Goal: Task Accomplishment & Management: Use online tool/utility

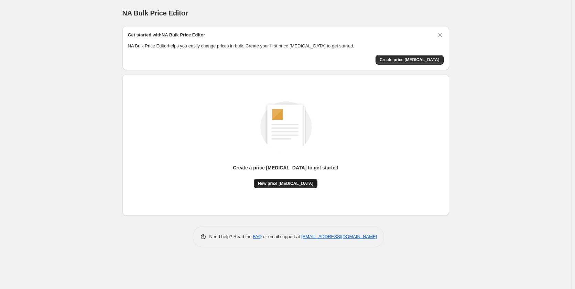
click at [290, 182] on span "New price [MEDICAL_DATA]" at bounding box center [285, 183] width 55 height 5
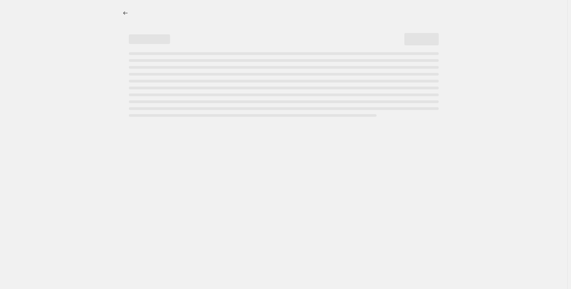
select select "percentage"
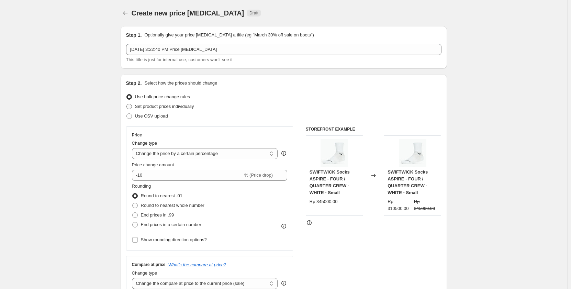
click at [180, 109] on span "Set product prices individually" at bounding box center [164, 106] width 59 height 7
click at [127, 104] on input "Set product prices individually" at bounding box center [126, 104] width 0 height 0
radio input "true"
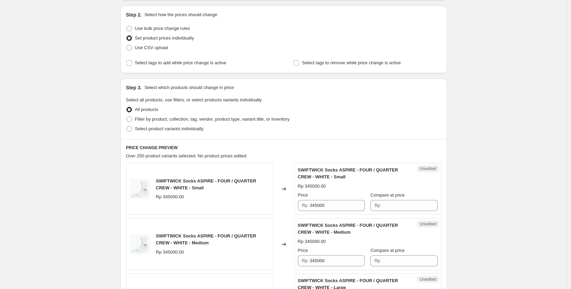
scroll to position [69, 0]
click at [129, 119] on span at bounding box center [128, 118] width 5 height 5
click at [127, 117] on input "Filter by product, collection, tag, vendor, product type, variant title, or inv…" at bounding box center [126, 116] width 0 height 0
radio input "true"
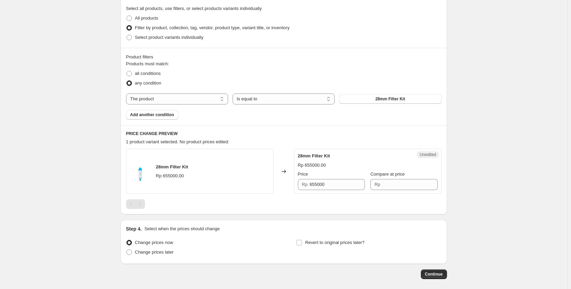
scroll to position [172, 0]
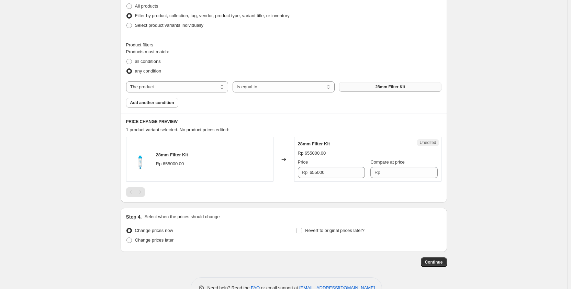
click at [390, 85] on span "28mm Filter Kit" at bounding box center [390, 86] width 30 height 5
click at [255, 89] on select "Is equal to Is not equal to" at bounding box center [284, 86] width 102 height 11
click at [260, 71] on div "any condition" at bounding box center [283, 71] width 315 height 10
click at [184, 102] on div "Products must match: all conditions any condition The product The product's col…" at bounding box center [283, 77] width 315 height 59
click at [174, 104] on span "Add another condition" at bounding box center [152, 102] width 44 height 5
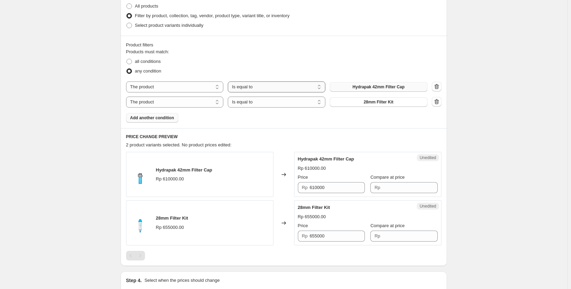
click at [248, 89] on select "Is equal to Is not equal to" at bounding box center [277, 86] width 98 height 11
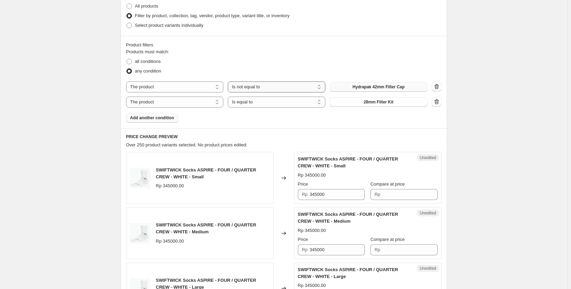
click at [253, 85] on select "Is equal to Is not equal to" at bounding box center [277, 86] width 98 height 11
select select "equal"
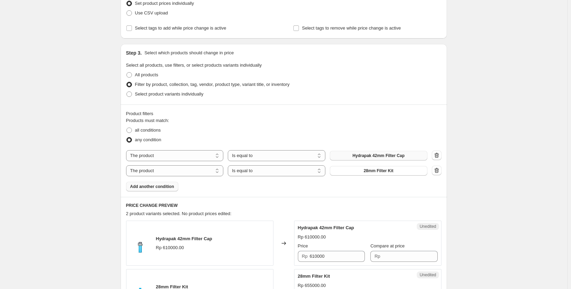
scroll to position [69, 0]
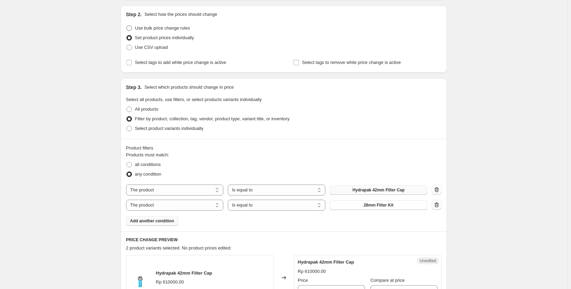
click at [130, 28] on span at bounding box center [128, 27] width 5 height 5
click at [127, 26] on input "Use bulk price change rules" at bounding box center [126, 25] width 0 height 0
radio input "true"
select select "percentage"
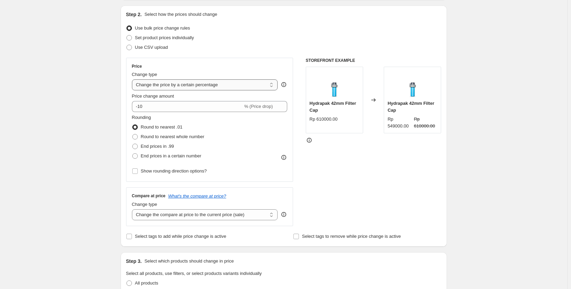
click at [180, 86] on select "Change the price to a certain amount Change the price by a certain amount Chang…" at bounding box center [205, 84] width 146 height 11
click at [207, 69] on div "Price Change type Change the price to a certain amount Change the price by a ce…" at bounding box center [210, 120] width 156 height 112
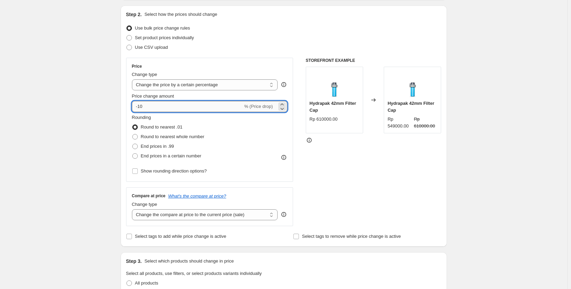
click at [182, 106] on input "-10" at bounding box center [187, 106] width 111 height 11
drag, startPoint x: 167, startPoint y: 107, endPoint x: 128, endPoint y: 108, distance: 38.8
click at [128, 108] on div "Price Change type Change the price to a certain amount Change the price by a ce…" at bounding box center [209, 120] width 167 height 124
click at [296, 87] on div "Price Change type Change the price to a certain amount Change the price by a ce…" at bounding box center [283, 142] width 315 height 168
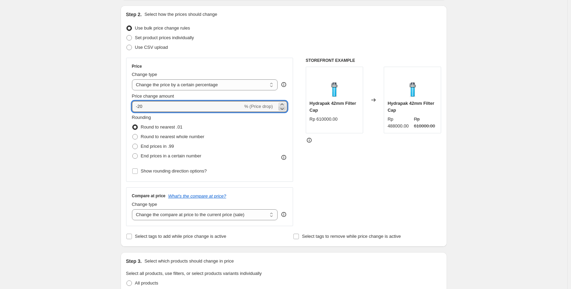
click at [284, 107] on icon at bounding box center [282, 108] width 7 height 7
click at [284, 102] on icon at bounding box center [282, 104] width 7 height 7
type input "-20"
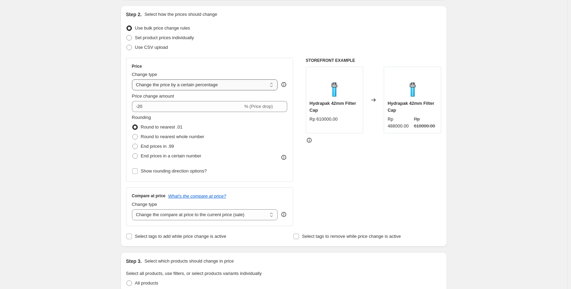
click at [257, 82] on select "Change the price to a certain amount Change the price by a certain amount Chang…" at bounding box center [205, 84] width 146 height 11
click at [320, 189] on div "STOREFRONT EXAMPLE Hydrapak 42mm Filter Cap Rp 610000.00 Changed to Hydrapak 42…" at bounding box center [374, 142] width 136 height 168
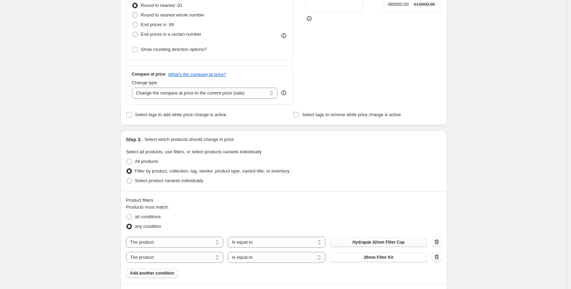
scroll to position [206, 0]
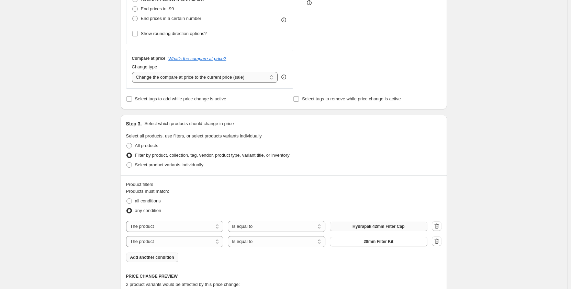
click at [238, 76] on select "Change the compare at price to the current price (sale) Change the compare at p…" at bounding box center [205, 77] width 146 height 11
click at [351, 65] on div "STOREFRONT EXAMPLE Hydrapak 42mm Filter Cap Rp 610000.00 Changed to Hydrapak 42…" at bounding box center [374, 4] width 136 height 168
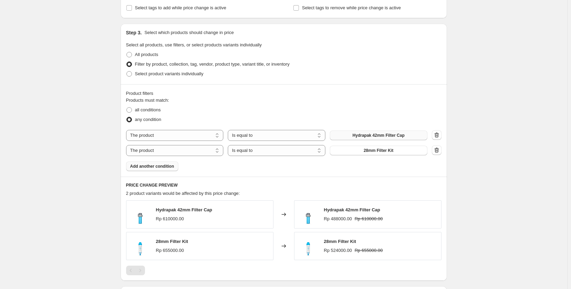
scroll to position [309, 0]
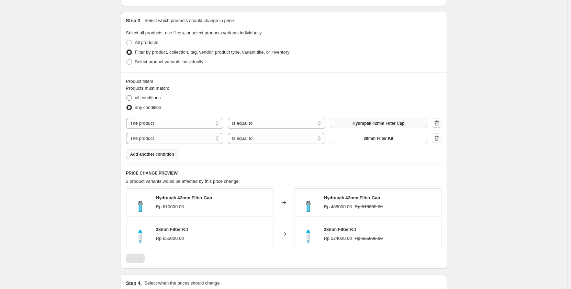
click at [132, 100] on span at bounding box center [128, 97] width 5 height 5
click at [127, 96] on input "all conditions" at bounding box center [126, 95] width 0 height 0
radio input "true"
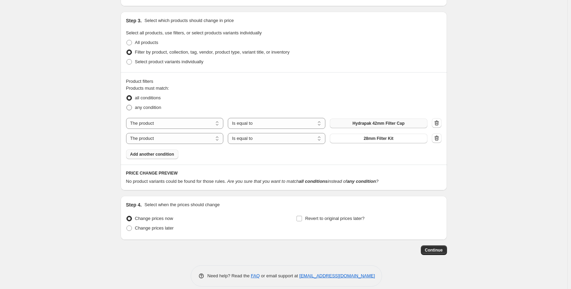
click at [148, 108] on span "any condition" at bounding box center [148, 107] width 26 height 5
click at [127, 105] on input "any condition" at bounding box center [126, 105] width 0 height 0
radio input "true"
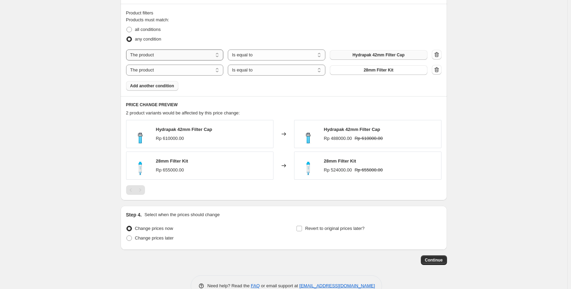
scroll to position [378, 0]
click at [200, 59] on select "The product The product's collection The product's vendor The product's type Th…" at bounding box center [175, 54] width 98 height 11
select select "inventory_quantity"
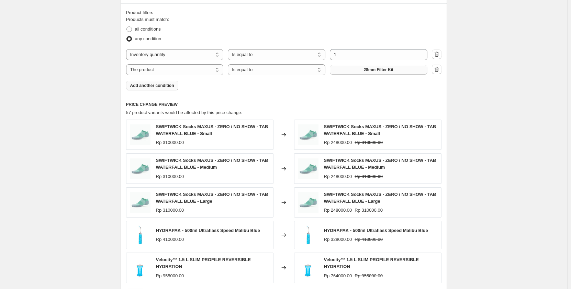
click at [345, 72] on button "28mm Filter Kit" at bounding box center [379, 70] width 98 height 10
click at [245, 56] on select "Is equal to Is not equal to Is greater than Is less than" at bounding box center [277, 54] width 98 height 11
select select "<"
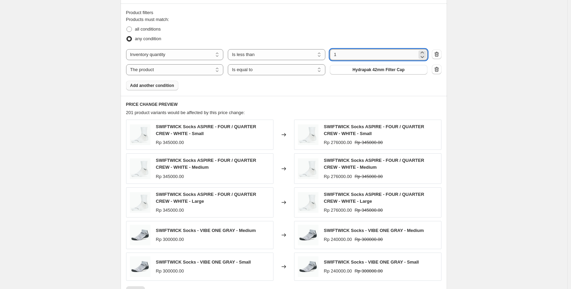
click at [341, 57] on input "1" at bounding box center [373, 54] width 87 height 11
drag, startPoint x: 341, startPoint y: 57, endPoint x: 330, endPoint y: 56, distance: 11.0
click at [330, 56] on div "The product The product's collection The product's vendor The product's type Th…" at bounding box center [276, 54] width 301 height 11
type input "2"
click at [211, 50] on select "The product The product's collection The product's vendor The product's type Th…" at bounding box center [175, 54] width 98 height 11
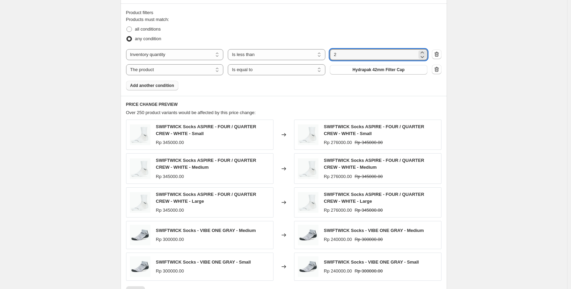
click at [226, 45] on div "Products must match: all conditions any condition The product The product's col…" at bounding box center [283, 53] width 315 height 74
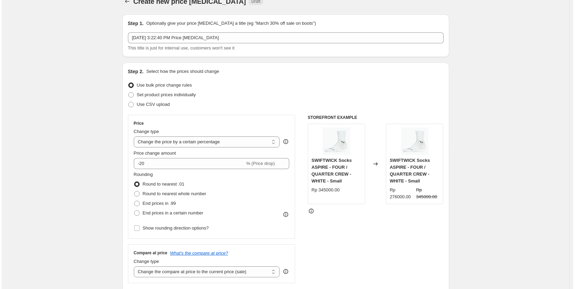
scroll to position [0, 0]
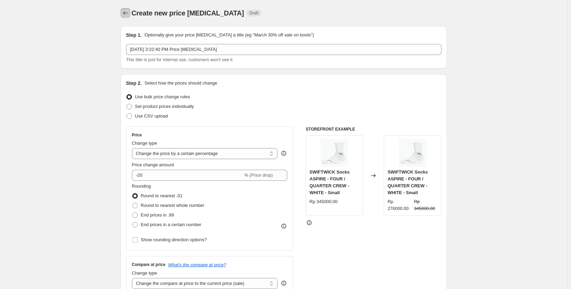
click at [127, 14] on icon "Price change jobs" at bounding box center [125, 13] width 7 height 7
